Goal: Task Accomplishment & Management: Use online tool/utility

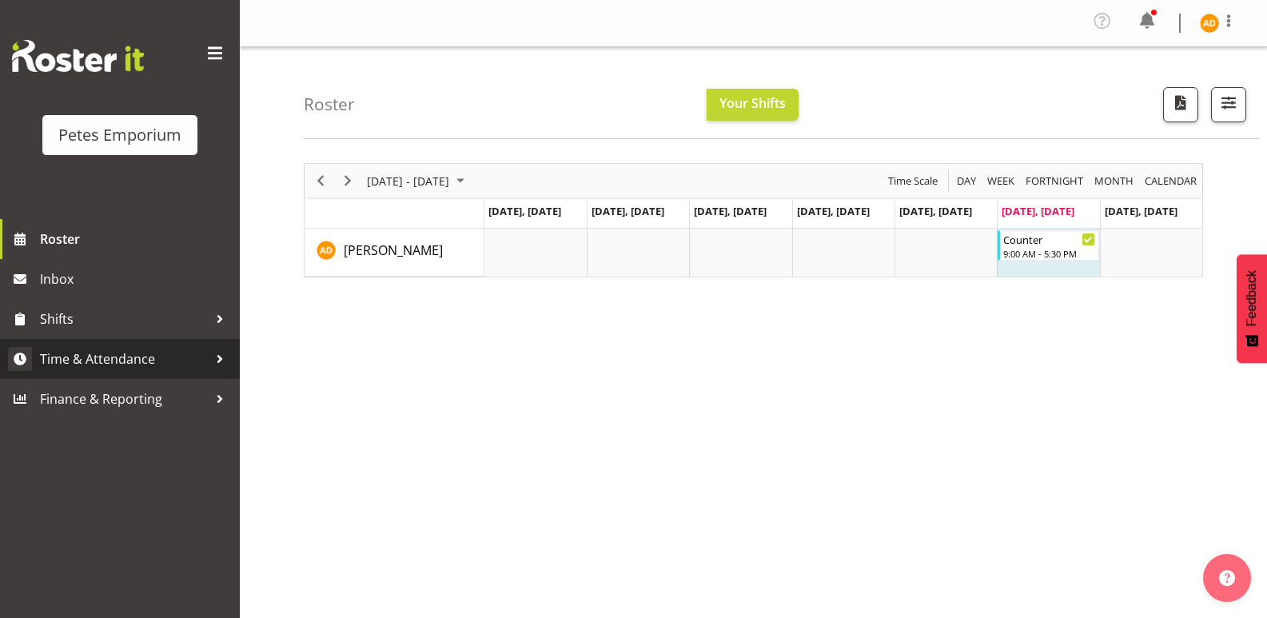
click at [153, 350] on span "Time & Attendance" at bounding box center [124, 359] width 168 height 24
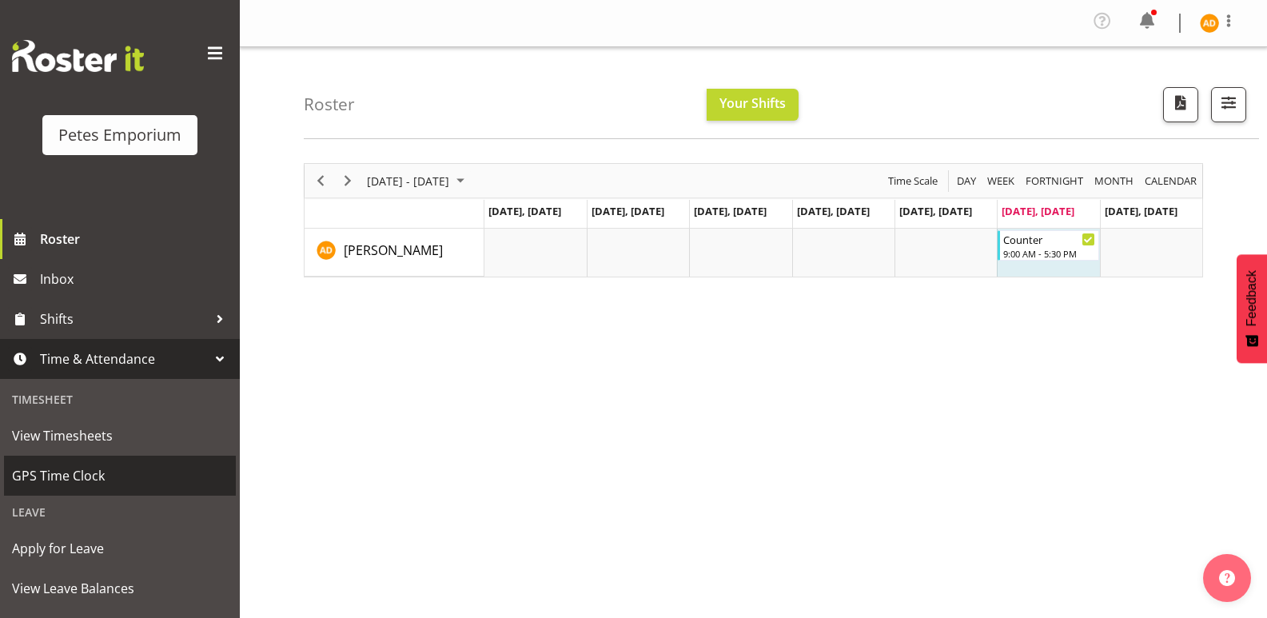
click at [137, 480] on span "GPS Time Clock" at bounding box center [120, 476] width 216 height 24
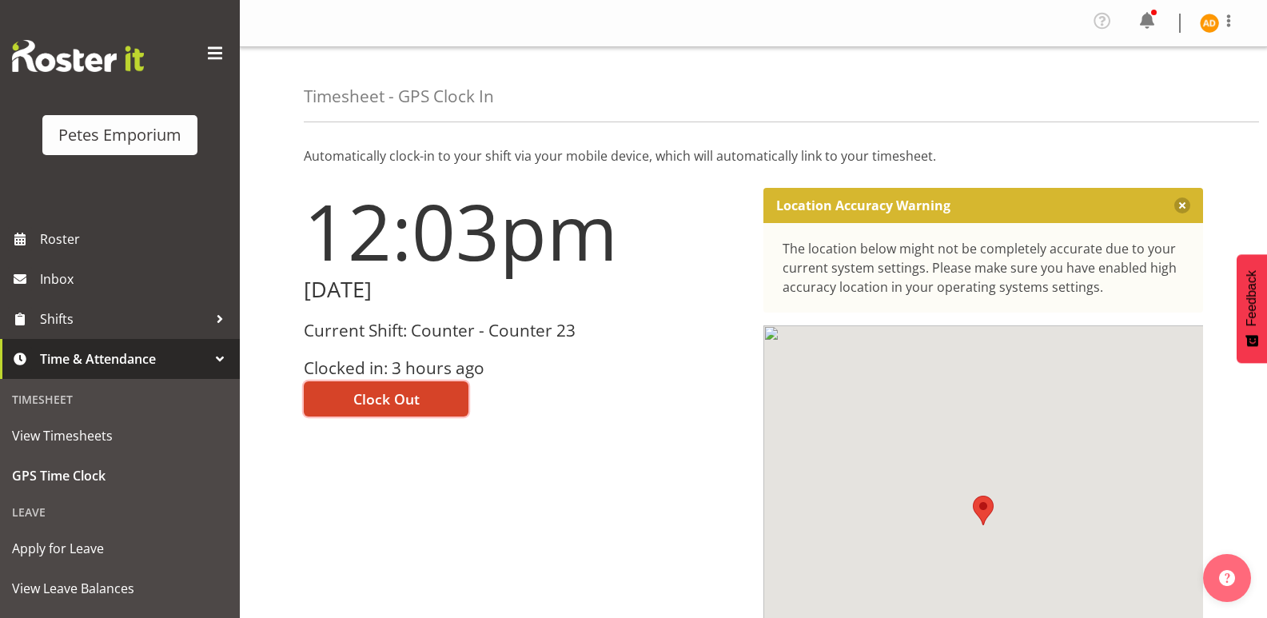
click at [376, 396] on span "Clock Out" at bounding box center [386, 398] width 66 height 21
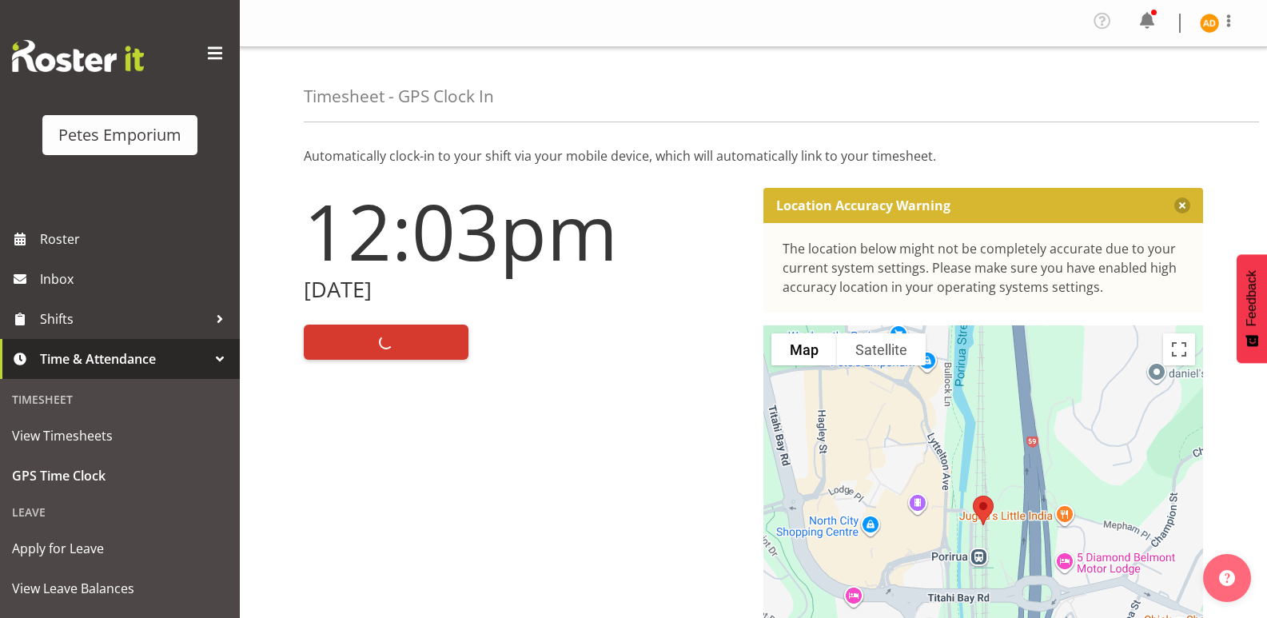
click at [1207, 30] on img at bounding box center [1209, 23] width 19 height 19
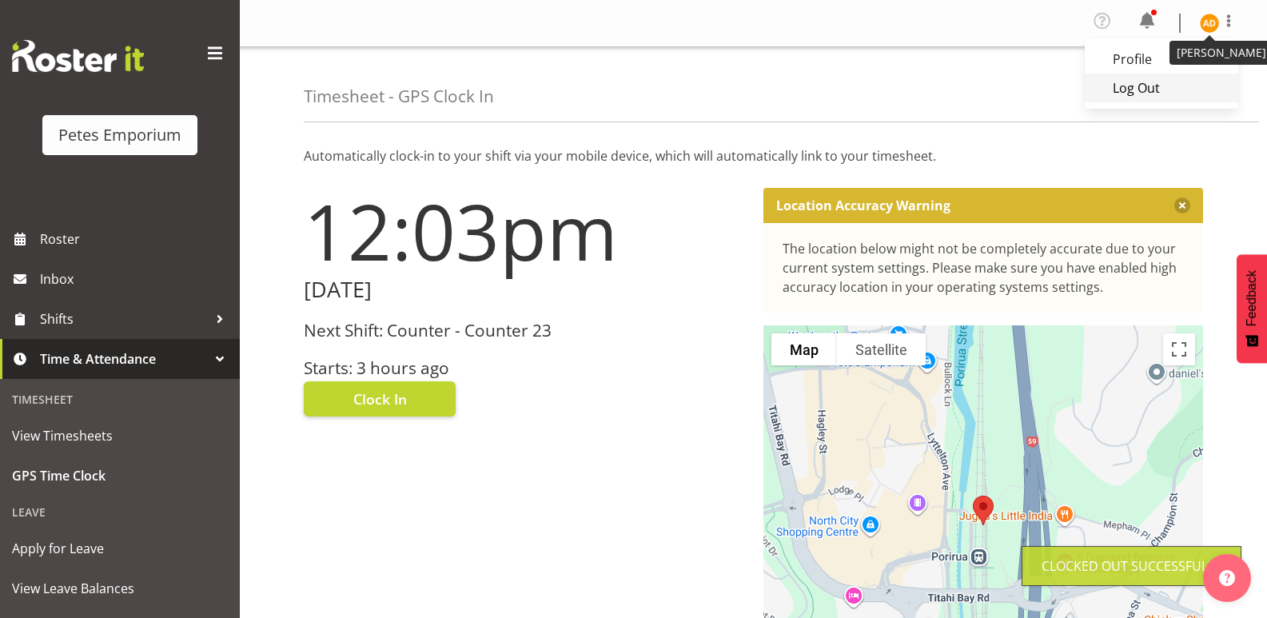
click at [1135, 95] on link "Log Out" at bounding box center [1161, 88] width 153 height 29
